Goal: Register for event/course: Sign up to attend an event or enroll in a course

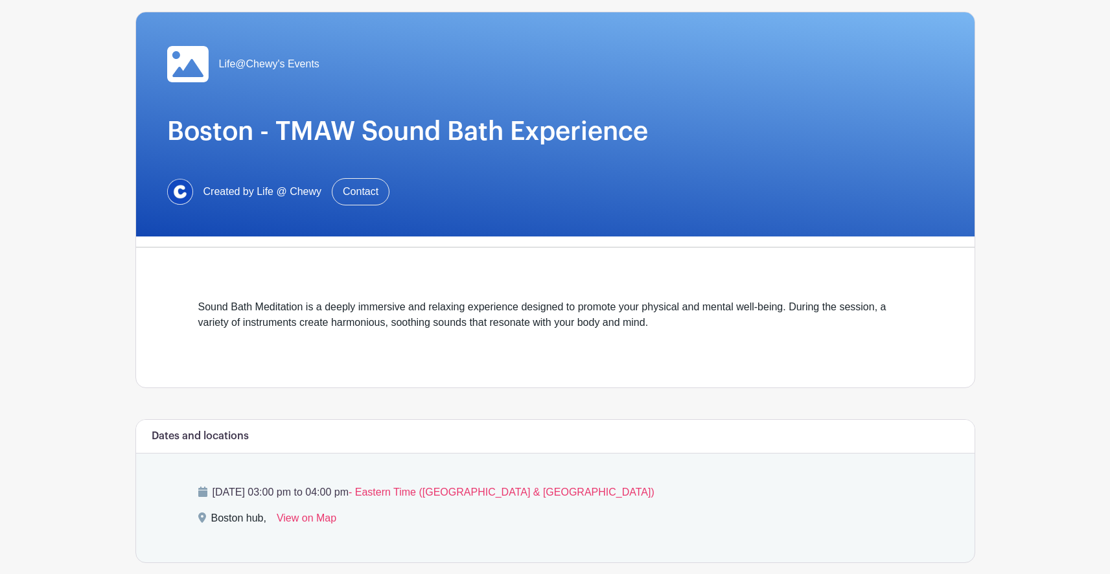
scroll to position [105, 0]
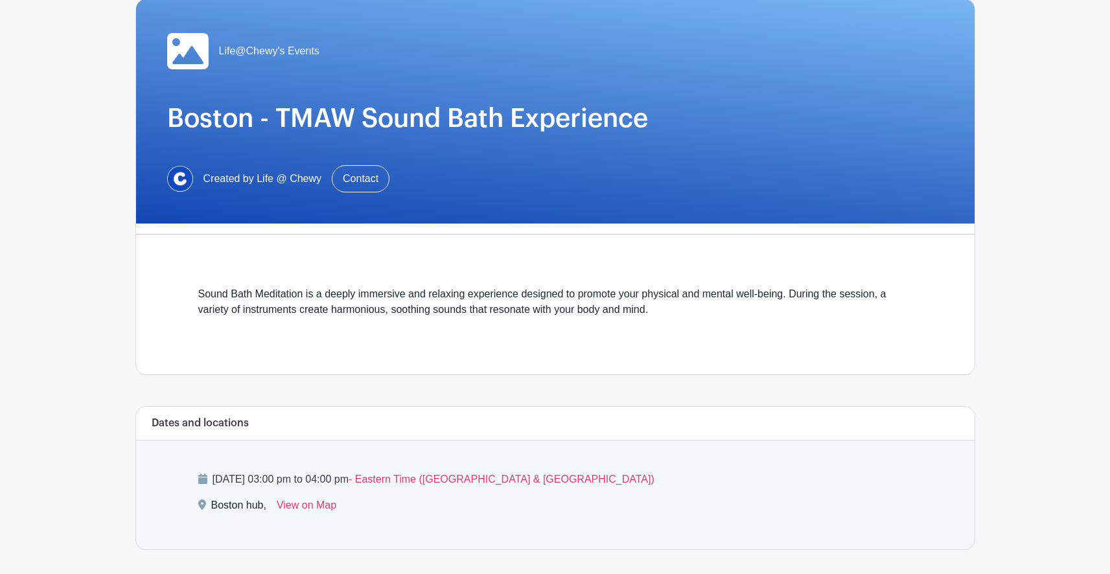
click at [327, 311] on div "Sound Bath Meditation is a deeply immersive and relaxing experience designed to…" at bounding box center [555, 309] width 714 height 47
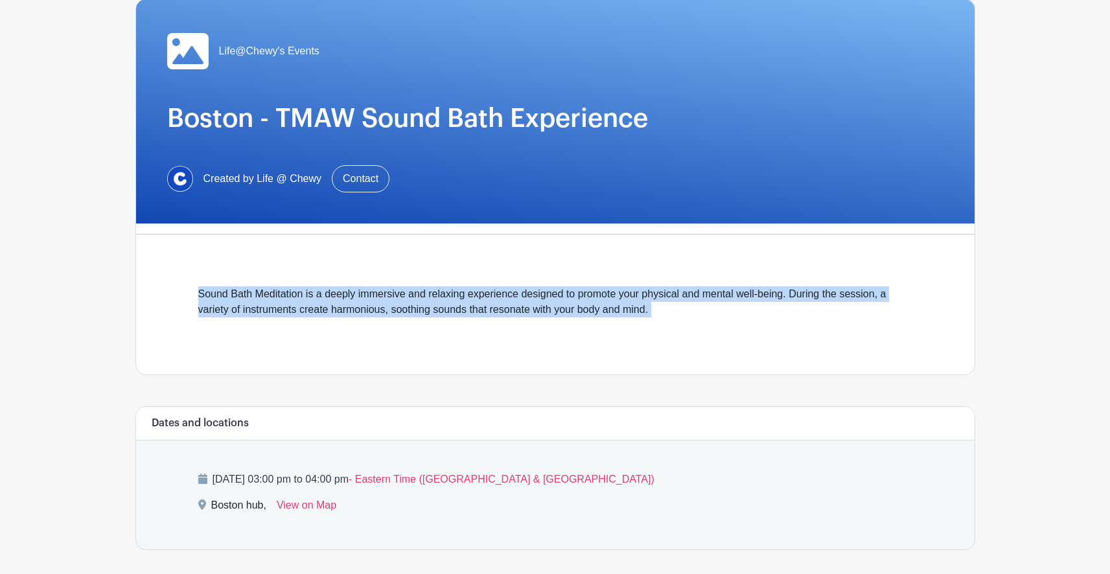
click at [327, 311] on div "Sound Bath Meditation is a deeply immersive and relaxing experience designed to…" at bounding box center [555, 309] width 714 height 47
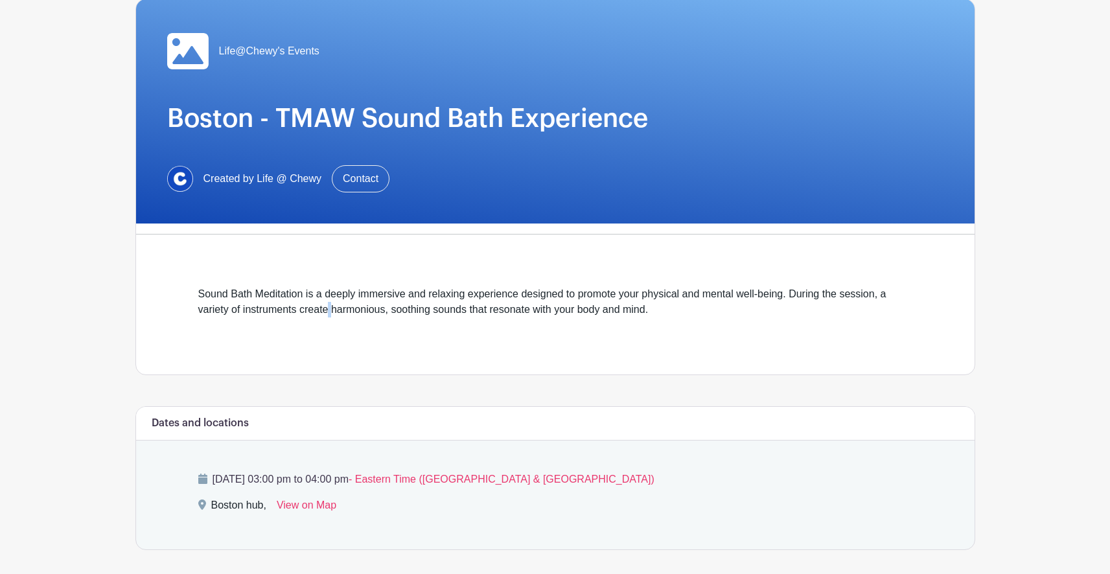
click at [327, 311] on div "Sound Bath Meditation is a deeply immersive and relaxing experience designed to…" at bounding box center [555, 309] width 714 height 47
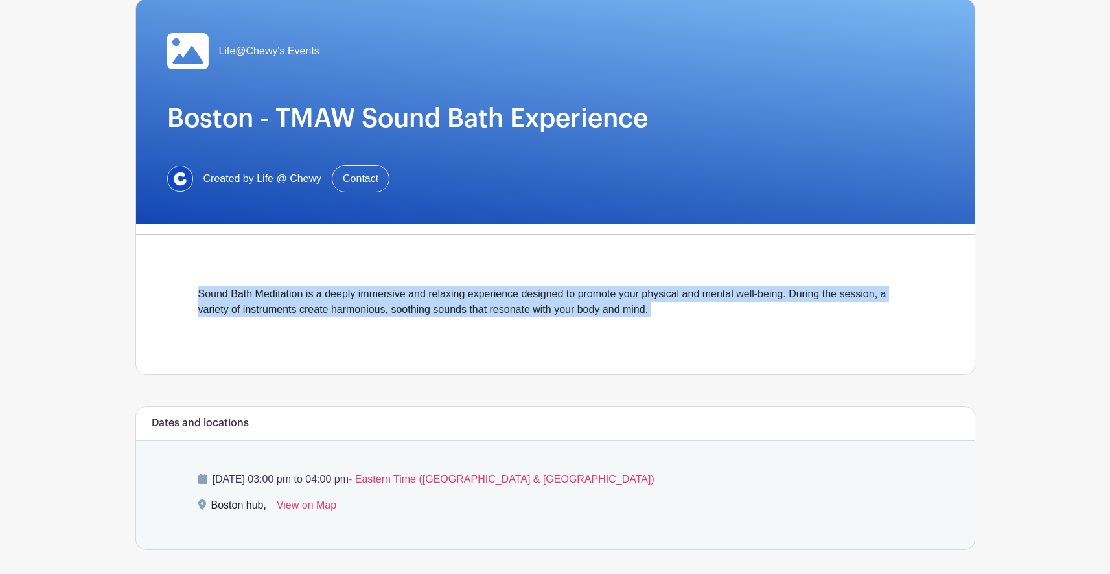
click at [327, 311] on div "Sound Bath Meditation is a deeply immersive and relaxing experience designed to…" at bounding box center [555, 309] width 714 height 47
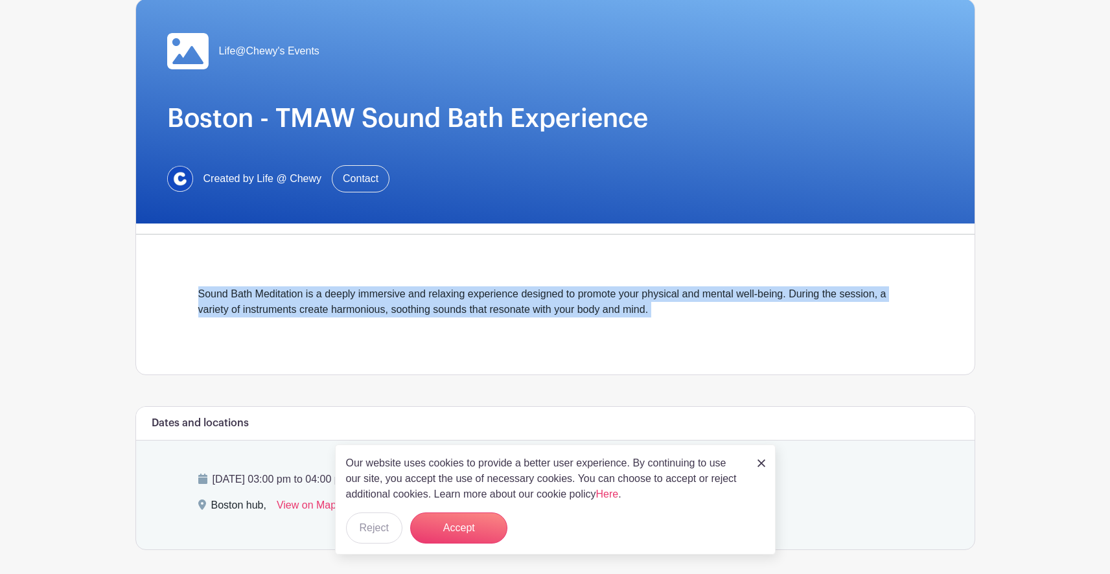
click at [327, 311] on div "Sound Bath Meditation is a deeply immersive and relaxing experience designed to…" at bounding box center [555, 309] width 714 height 47
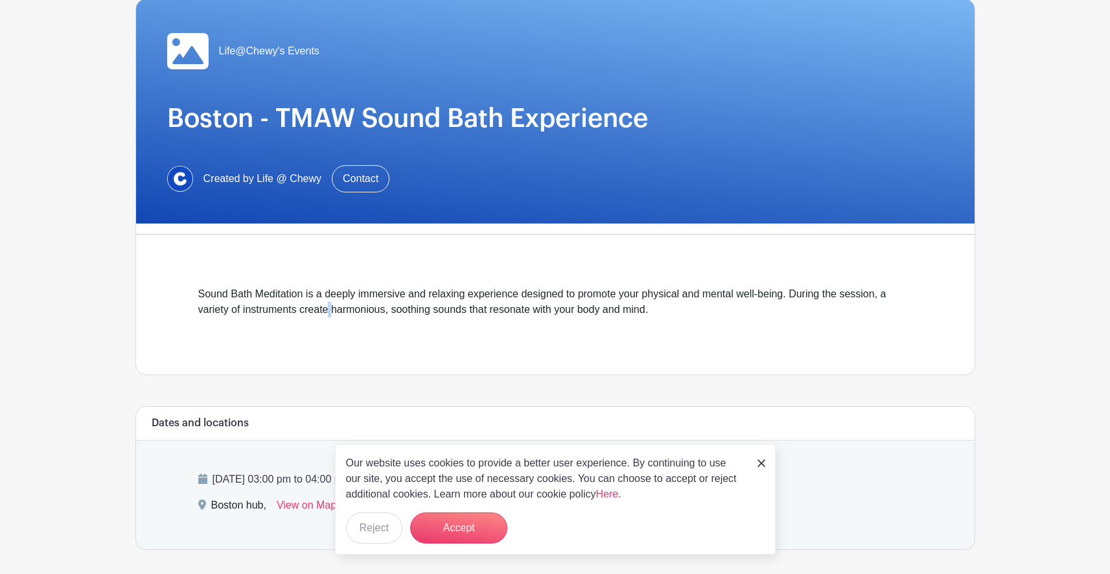
click at [327, 311] on div "Sound Bath Meditation is a deeply immersive and relaxing experience designed to…" at bounding box center [555, 309] width 714 height 47
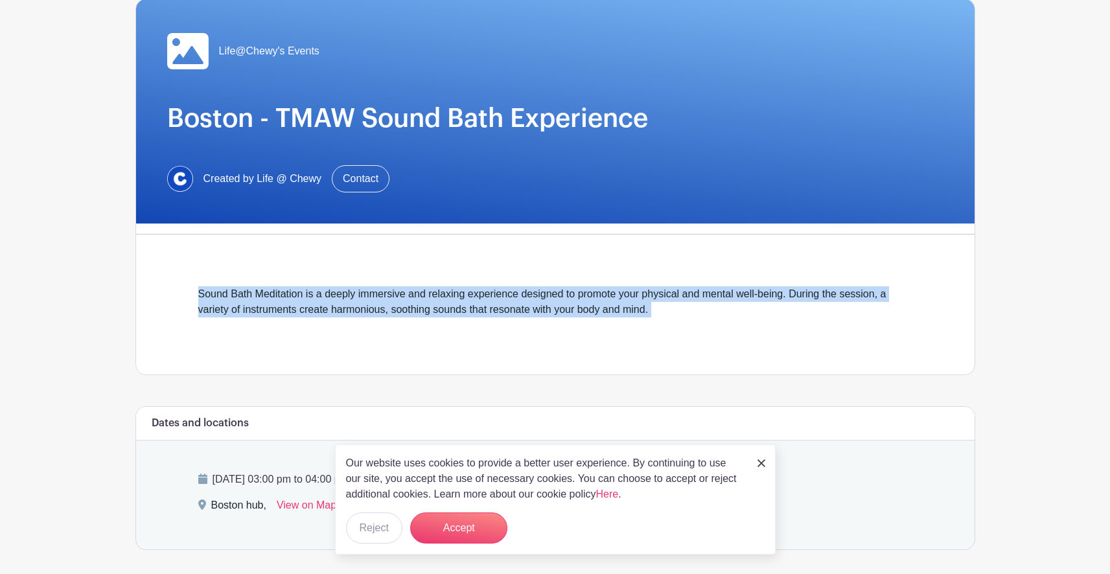
click at [327, 311] on div "Sound Bath Meditation is a deeply immersive and relaxing experience designed to…" at bounding box center [555, 309] width 714 height 47
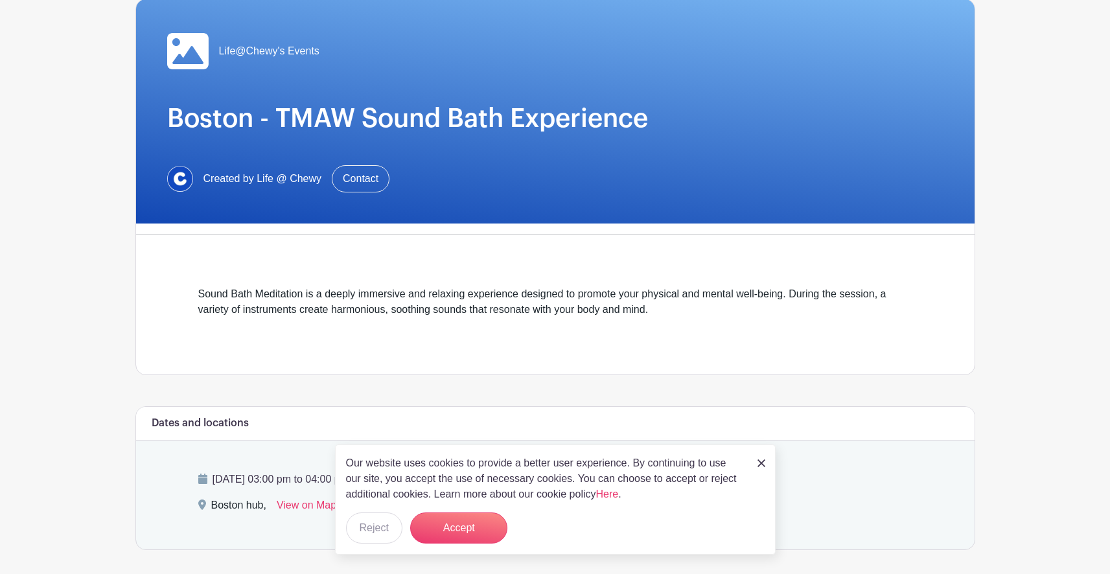
click at [753, 463] on div "Our website uses cookies to provide a better user experience. By continuing to …" at bounding box center [555, 499] width 441 height 110
click at [578, 316] on div "Sound Bath Meditation is a deeply immersive and relaxing experience designed to…" at bounding box center [555, 309] width 714 height 47
